Goal: Check status: Check status

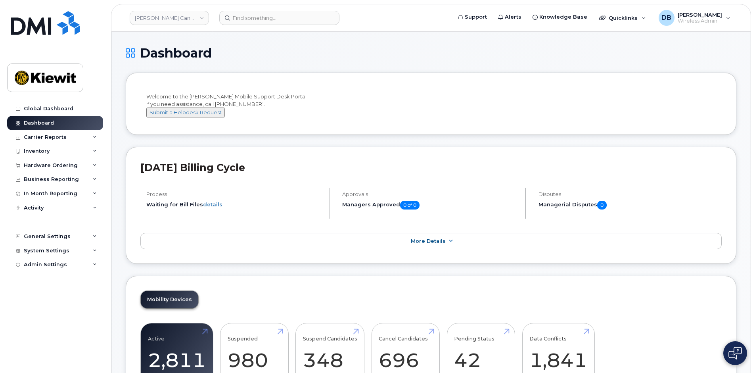
scroll to position [1031, 0]
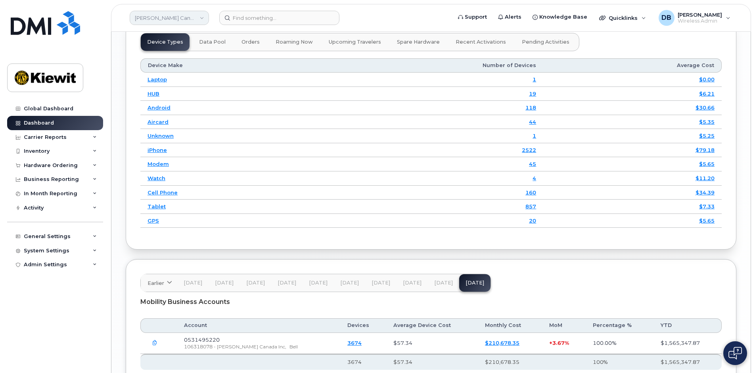
click at [194, 20] on link "Kiewit Canada Inc" at bounding box center [169, 18] width 79 height 14
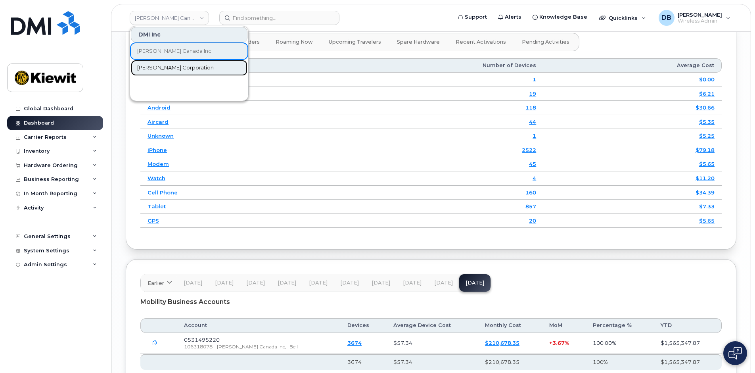
click at [167, 69] on span "[PERSON_NAME] Corporation" at bounding box center [175, 68] width 77 height 8
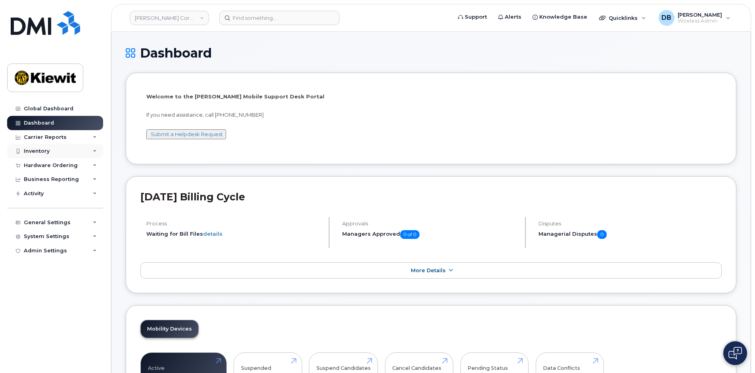
click at [38, 154] on div "Inventory" at bounding box center [37, 151] width 26 height 6
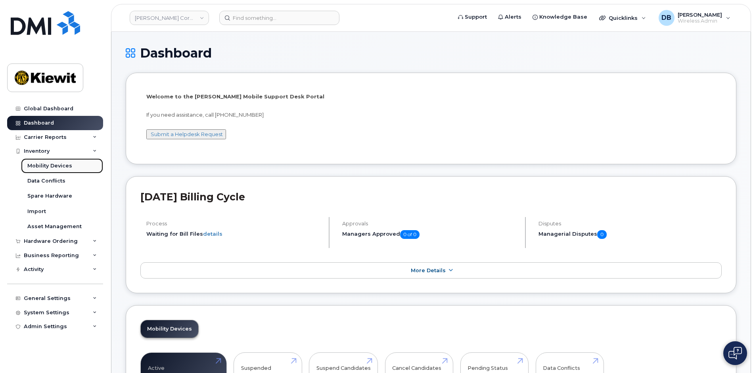
click at [50, 165] on div "Mobility Devices" at bounding box center [49, 165] width 45 height 7
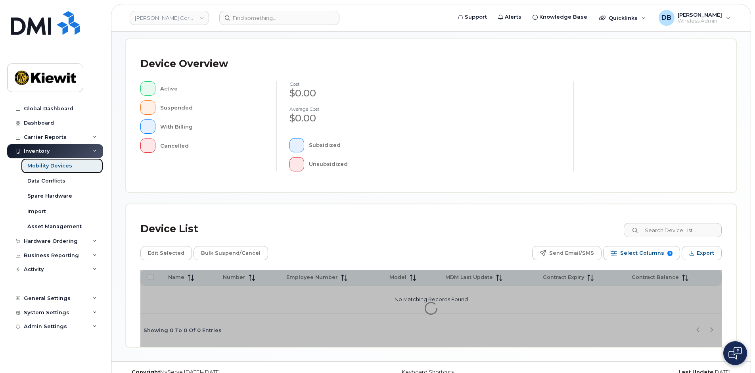
scroll to position [173, 0]
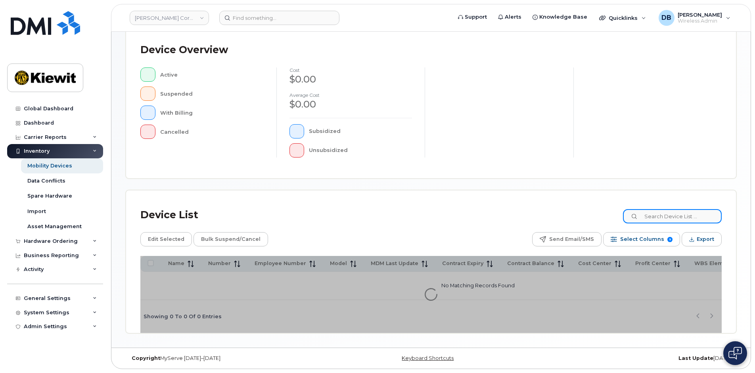
click at [651, 218] on input at bounding box center [672, 216] width 99 height 14
paste input "102843"
type input "102843"
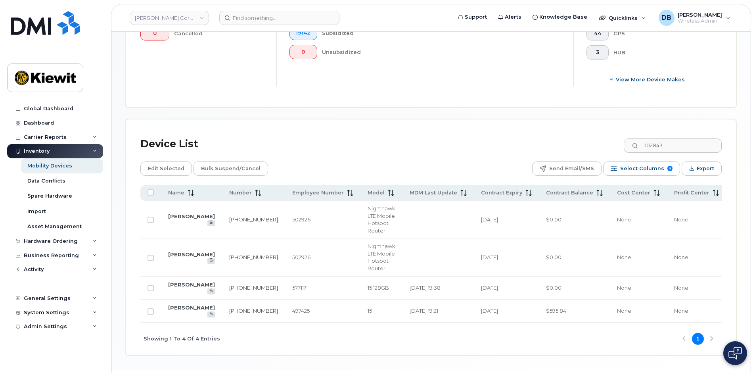
scroll to position [322, 0]
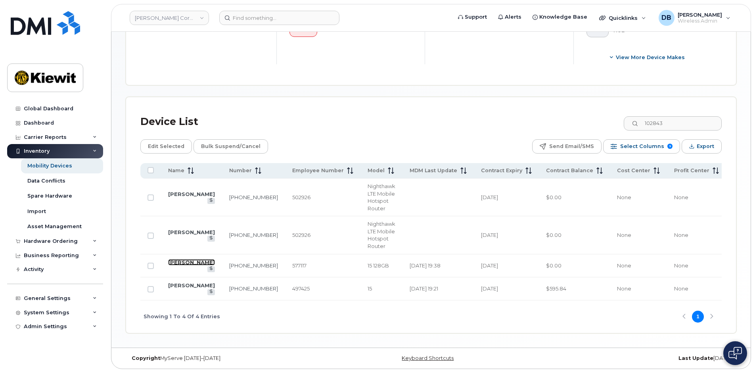
click at [183, 260] on link "JACK ZACCARO" at bounding box center [191, 262] width 47 height 6
click at [56, 244] on div "Hardware Ordering" at bounding box center [55, 241] width 96 height 14
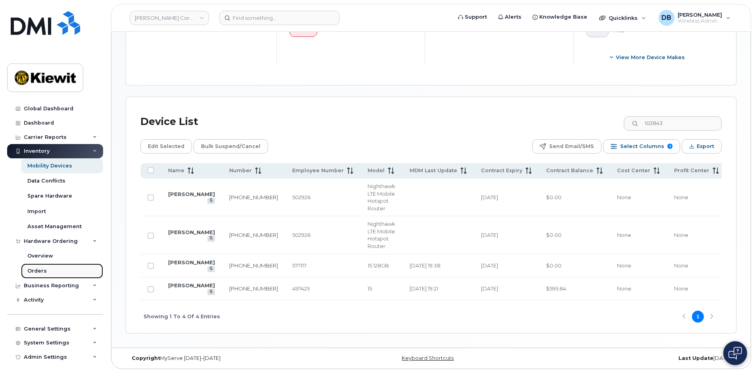
click at [34, 271] on div "Orders" at bounding box center [36, 270] width 19 height 7
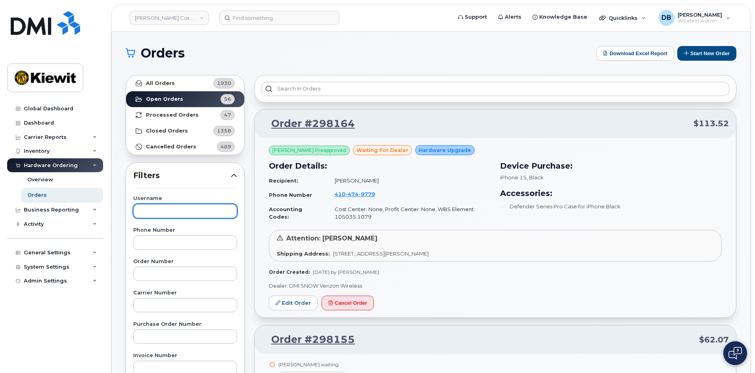
click at [175, 210] on input "text" at bounding box center [185, 211] width 104 height 14
type input "mcgirl"
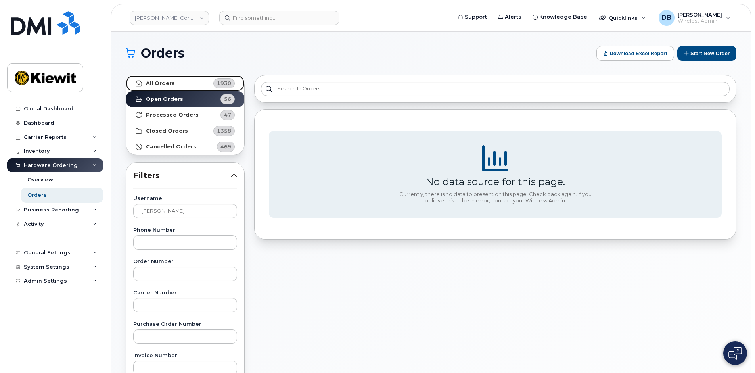
click at [193, 85] on link "All Orders 1930" at bounding box center [185, 83] width 118 height 16
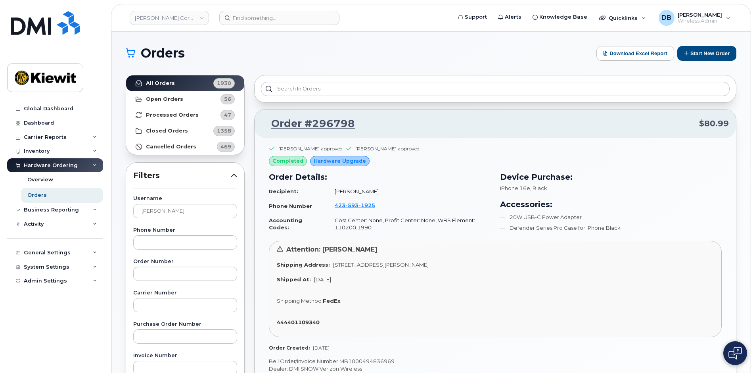
click at [288, 44] on div "Orders Download Excel Report Start New Order All Orders 1930 Open Orders 56 Pro…" at bounding box center [430, 334] width 639 height 605
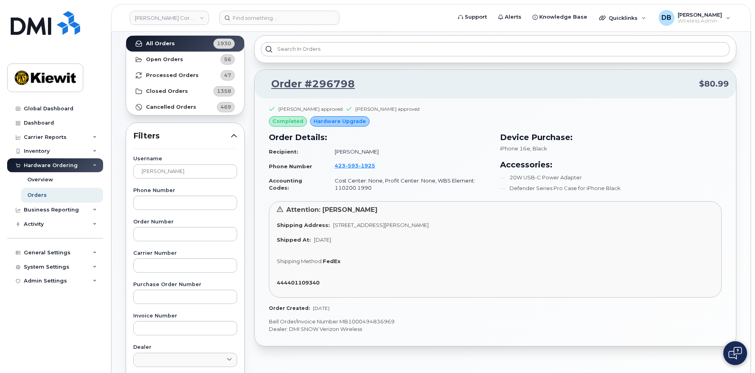
scroll to position [79, 0]
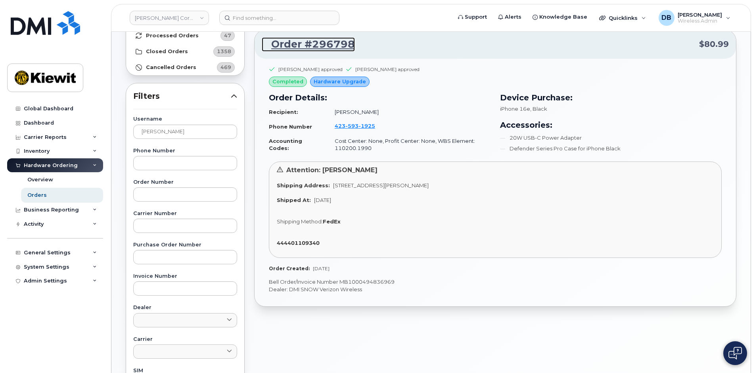
click at [323, 44] on link "Order #296798" at bounding box center [308, 44] width 93 height 14
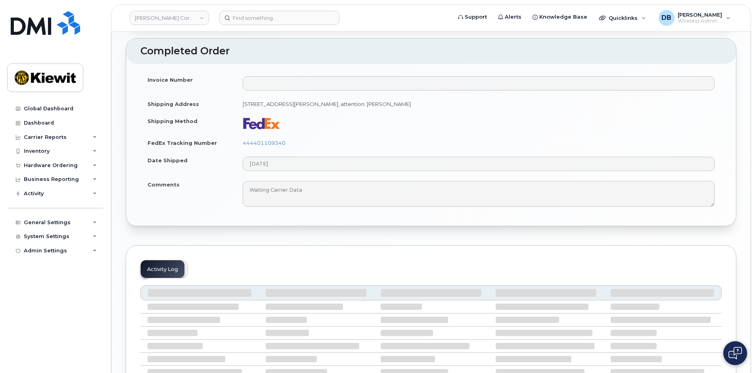
scroll to position [477, 0]
